Goal: Download file/media

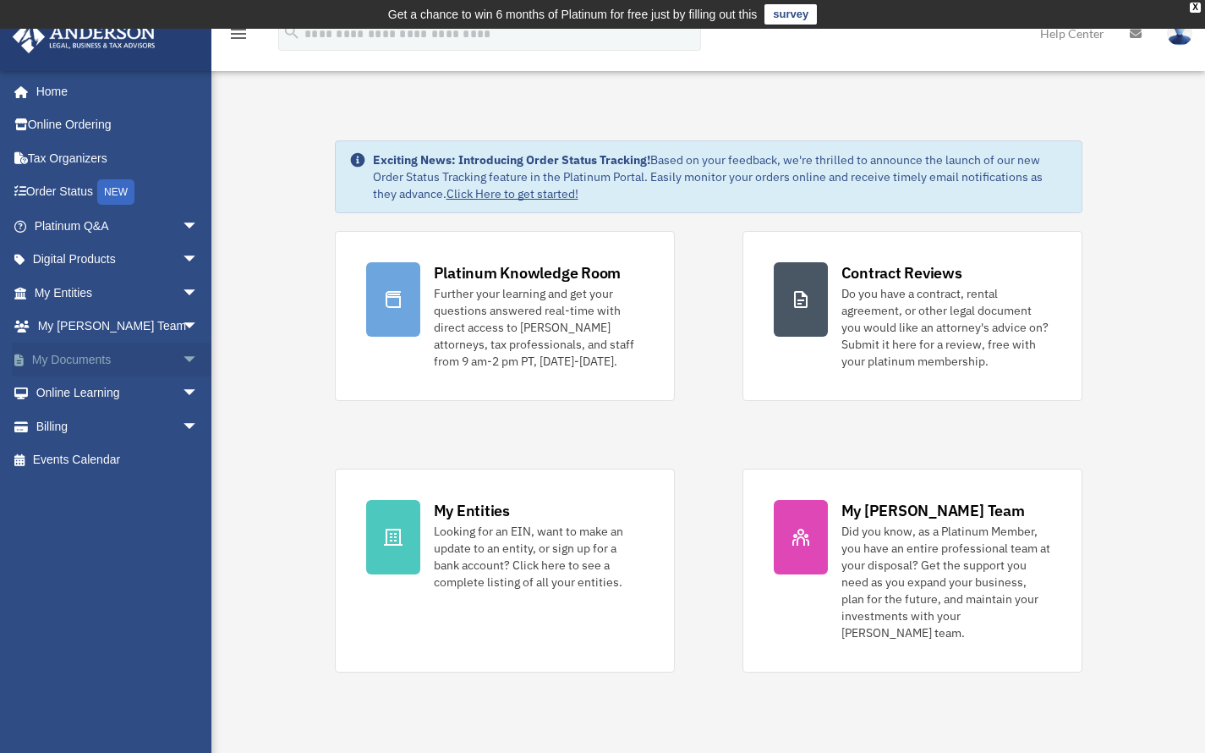
click at [182, 351] on span "arrow_drop_down" at bounding box center [199, 359] width 34 height 35
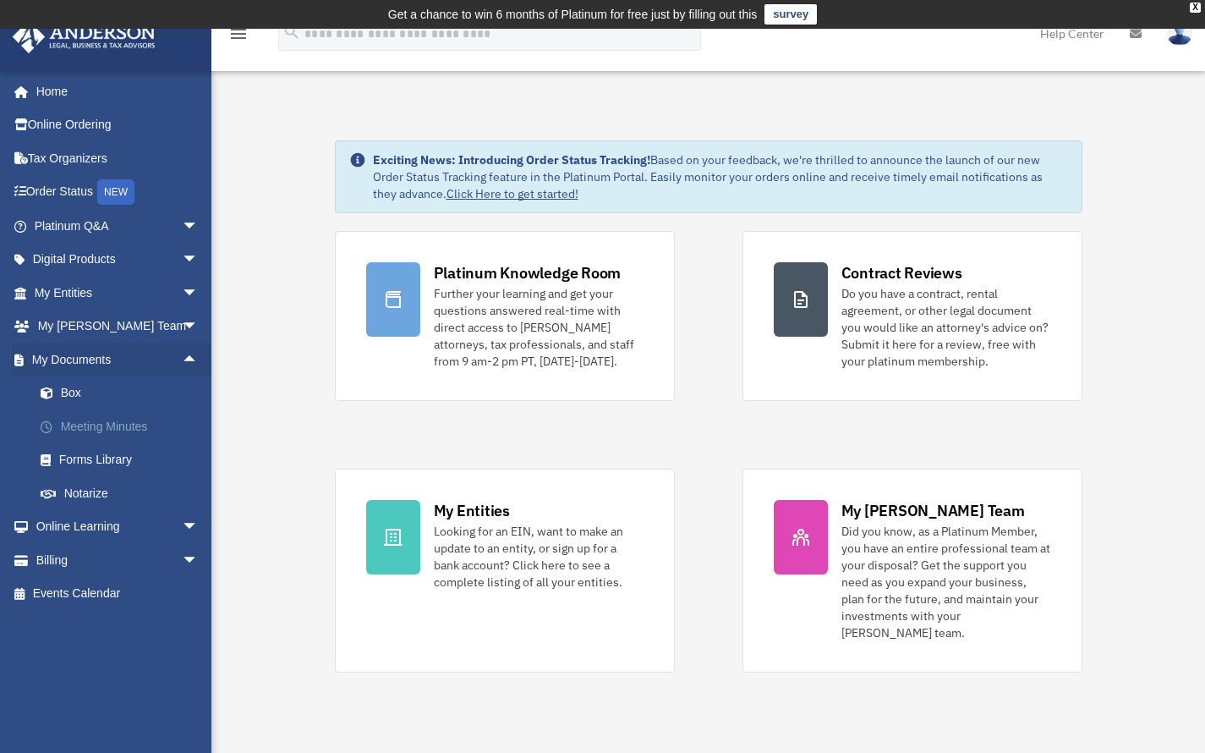
click at [65, 409] on link "Meeting Minutes" at bounding box center [124, 426] width 200 height 34
click at [65, 393] on link "Box" at bounding box center [124, 393] width 200 height 34
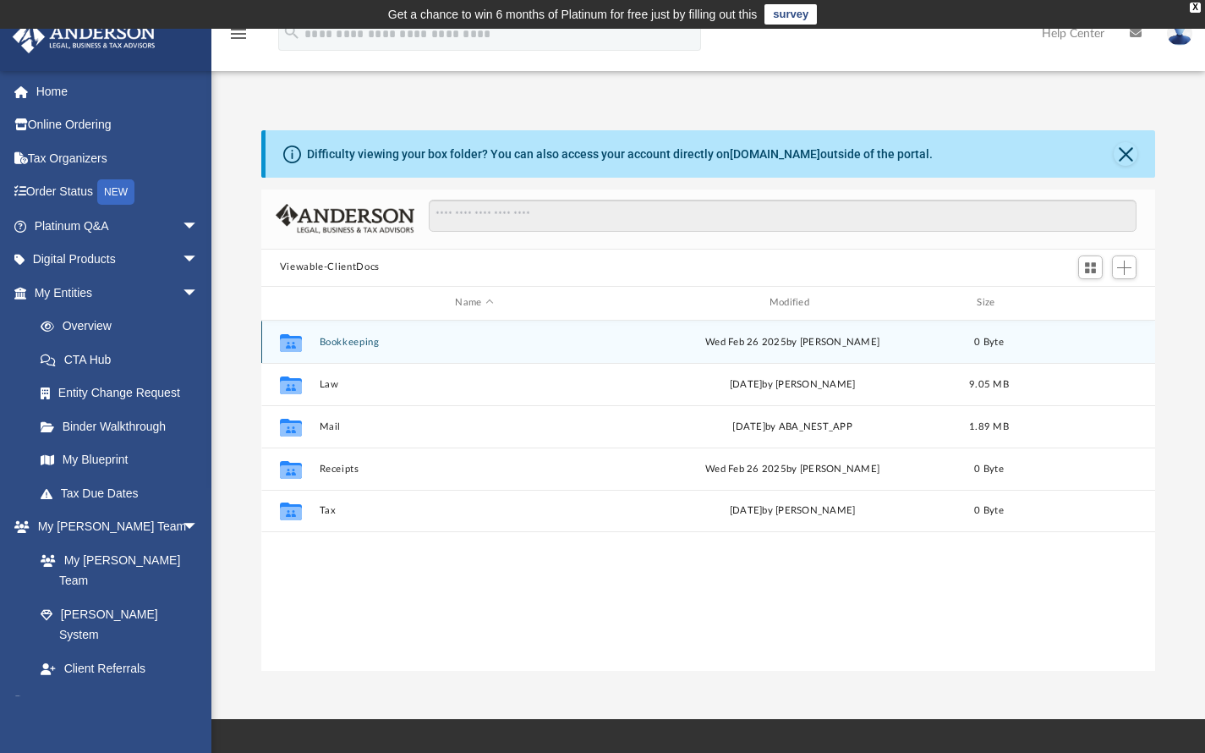
scroll to position [372, 881]
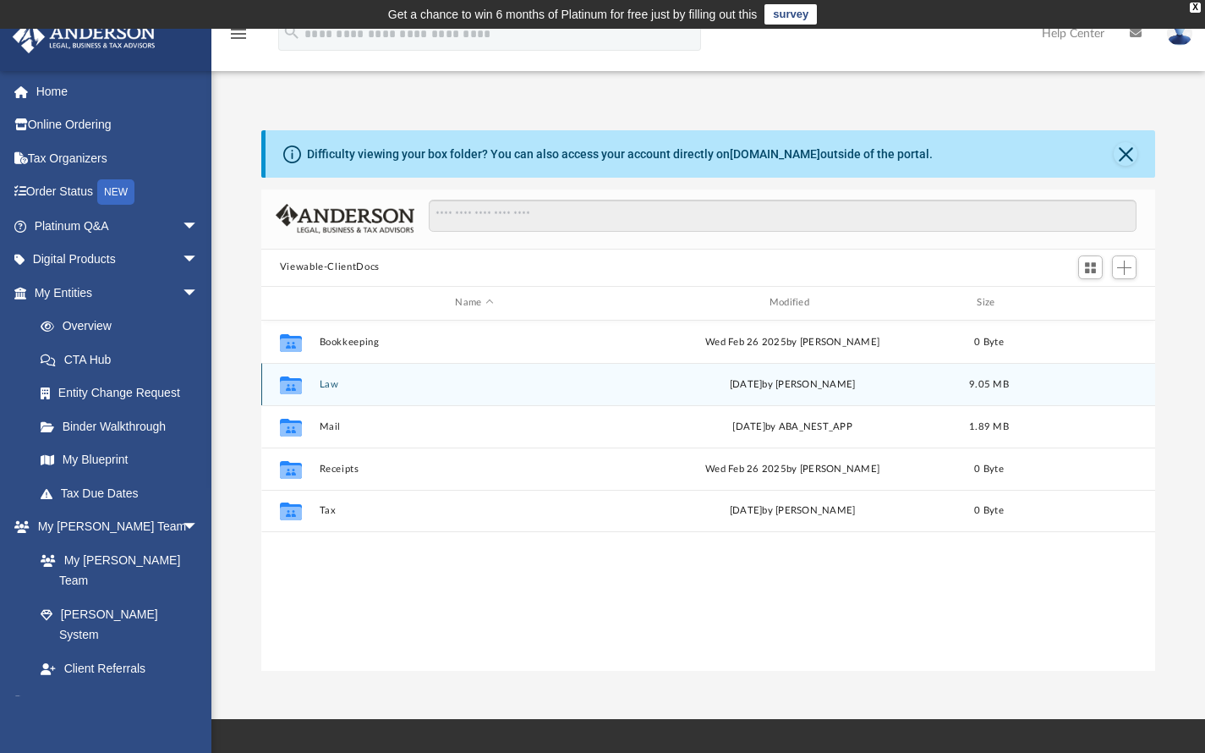
click at [328, 386] on button "Law" at bounding box center [474, 383] width 310 height 11
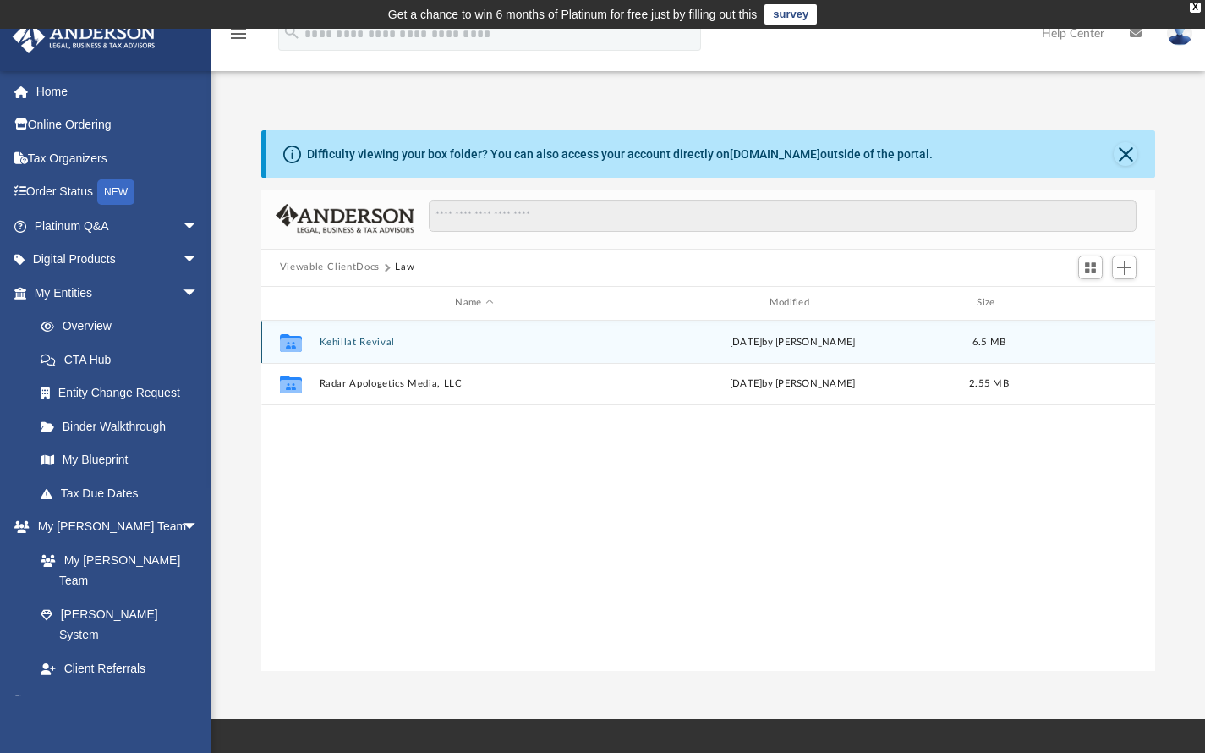
click at [380, 340] on button "Kehillat Revival" at bounding box center [474, 341] width 310 height 11
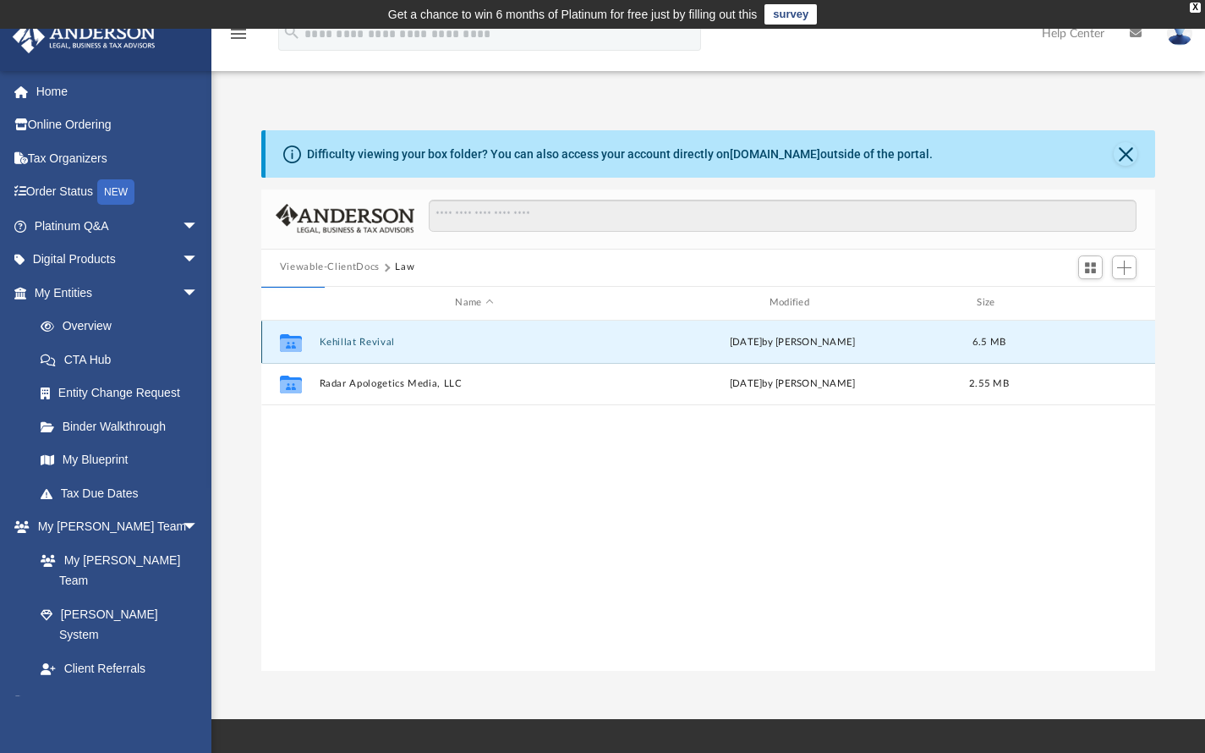
click at [373, 348] on div "Collaborated Folder Kehillat Revival Wed Aug 20 2025 by Savannah Wallace 6.5 MB" at bounding box center [708, 342] width 895 height 42
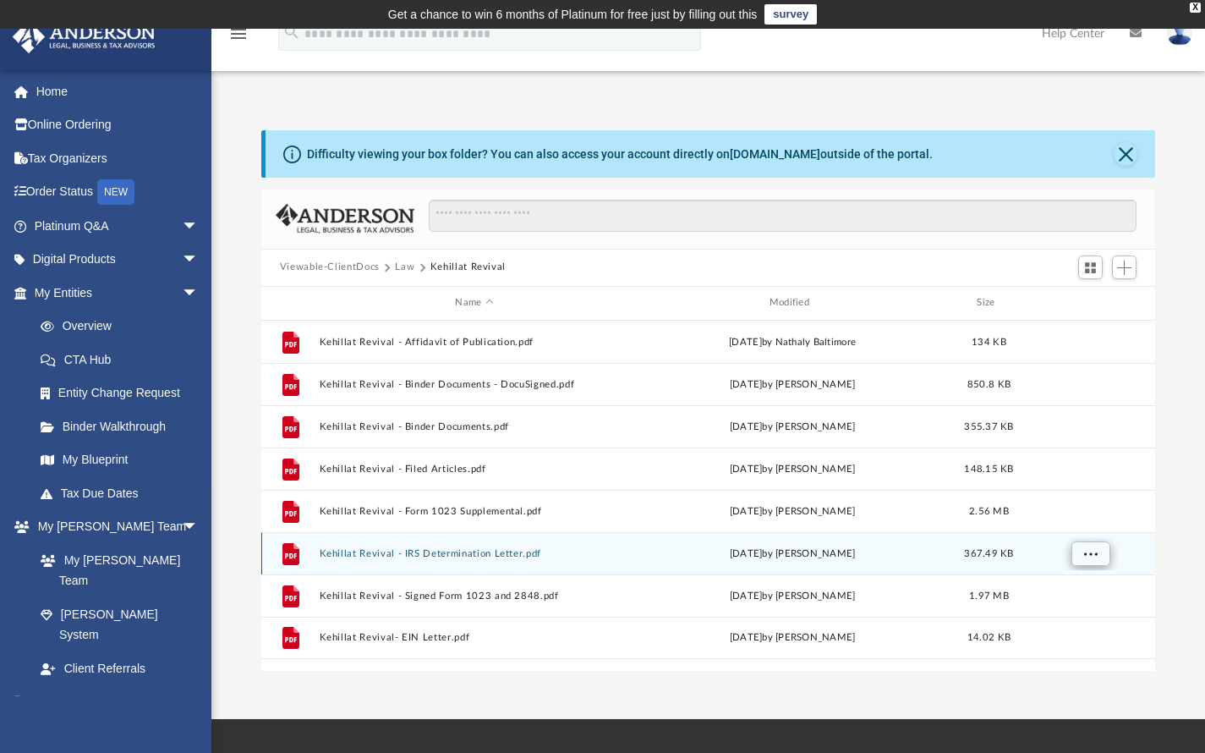
click at [1088, 552] on span "More options" at bounding box center [1090, 552] width 14 height 9
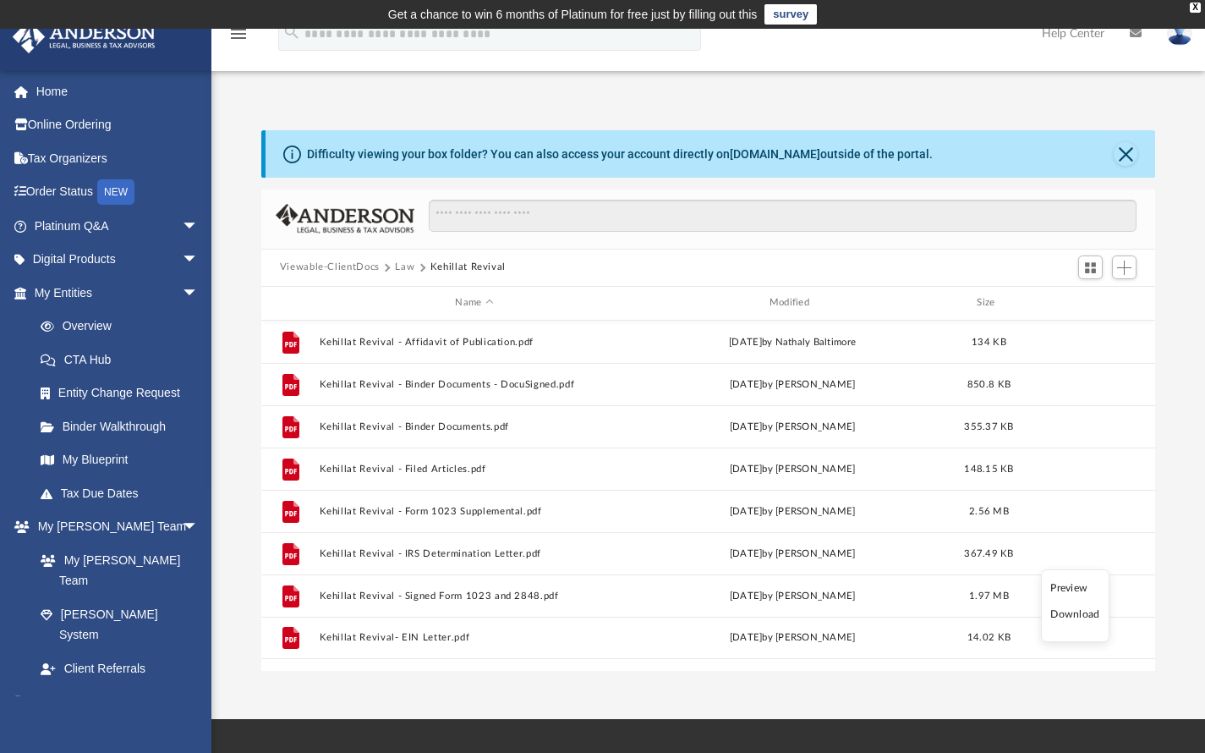
click at [1075, 620] on li "Download" at bounding box center [1074, 614] width 49 height 18
